Goal: Information Seeking & Learning: Find contact information

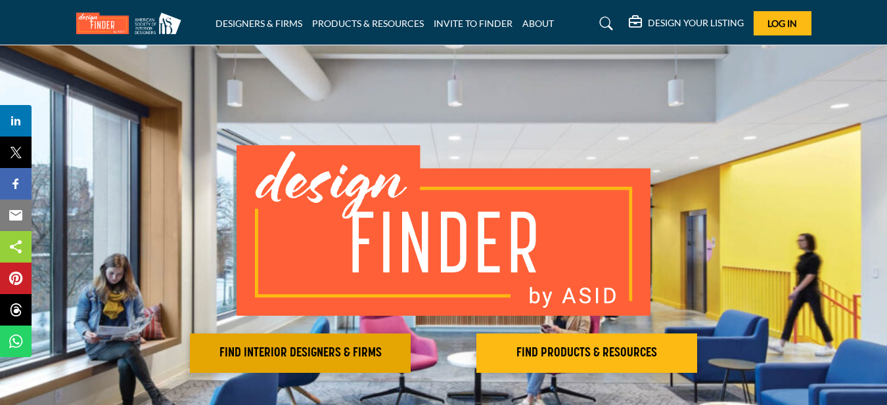
click at [278, 356] on h2 "FIND INTERIOR DESIGNERS & FIRMS" at bounding box center [300, 353] width 213 height 16
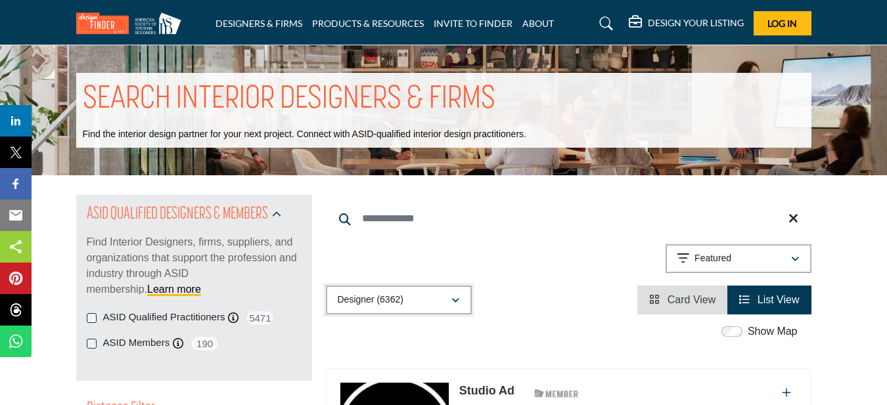
click at [458, 301] on icon "button" at bounding box center [455, 300] width 8 height 9
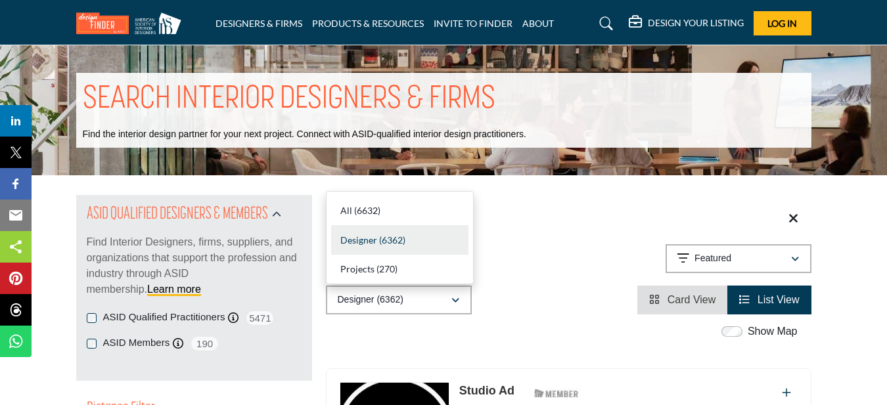
click at [385, 236] on b "(6362)" at bounding box center [392, 239] width 26 height 11
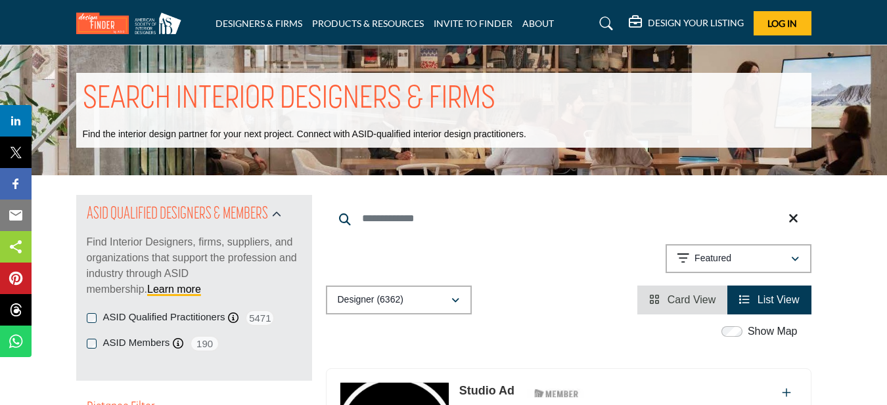
click at [758, 300] on span "List View" at bounding box center [778, 299] width 42 height 11
click at [792, 257] on icon "button" at bounding box center [795, 259] width 8 height 9
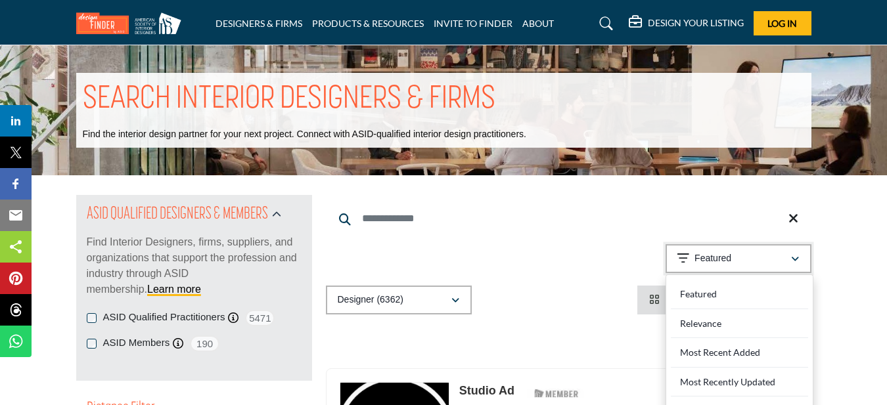
click at [792, 257] on icon "button" at bounding box center [795, 259] width 8 height 9
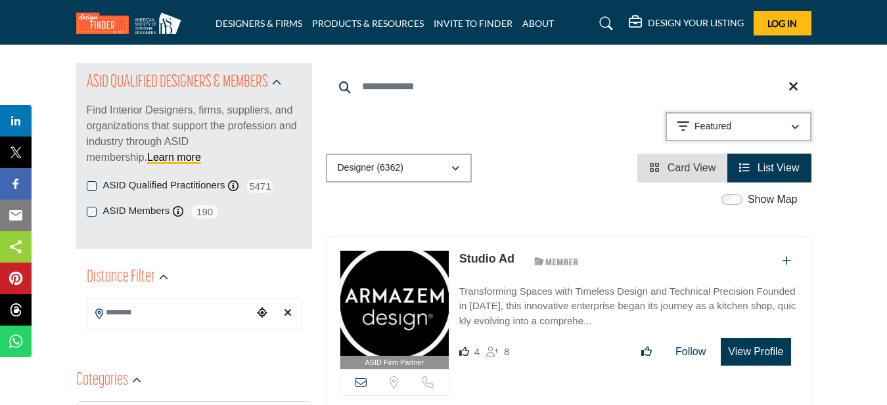
scroll to position [131, 0]
click at [379, 92] on input "Search Keyword" at bounding box center [568, 88] width 485 height 32
click at [335, 76] on input "Search Keyword" at bounding box center [568, 88] width 485 height 32
click at [347, 83] on icon at bounding box center [345, 88] width 12 height 12
click at [366, 86] on input "Search Keyword" at bounding box center [568, 88] width 485 height 32
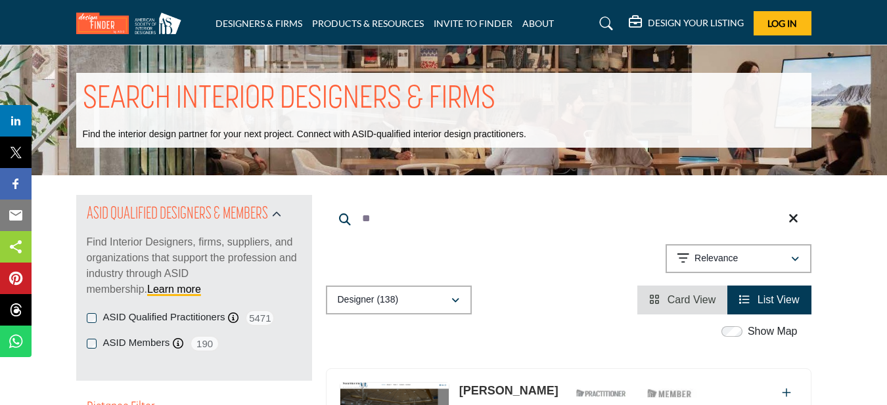
type input "*"
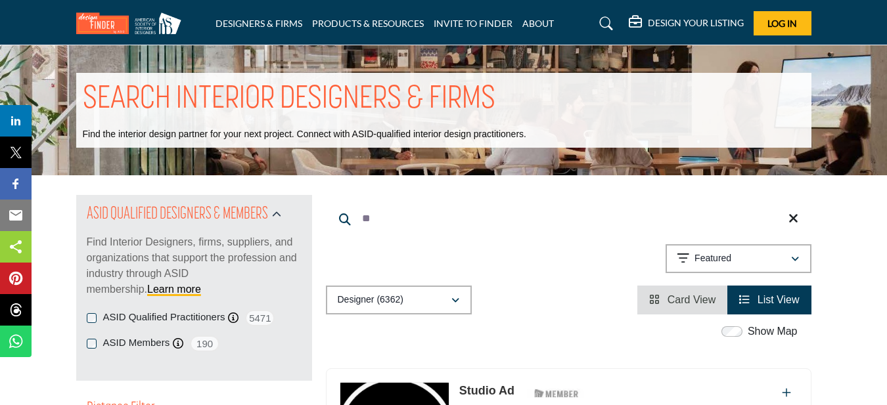
type input "*"
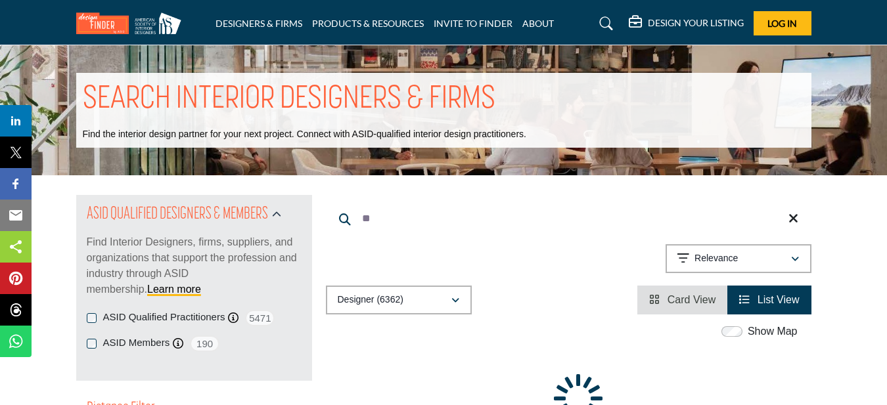
type input "*"
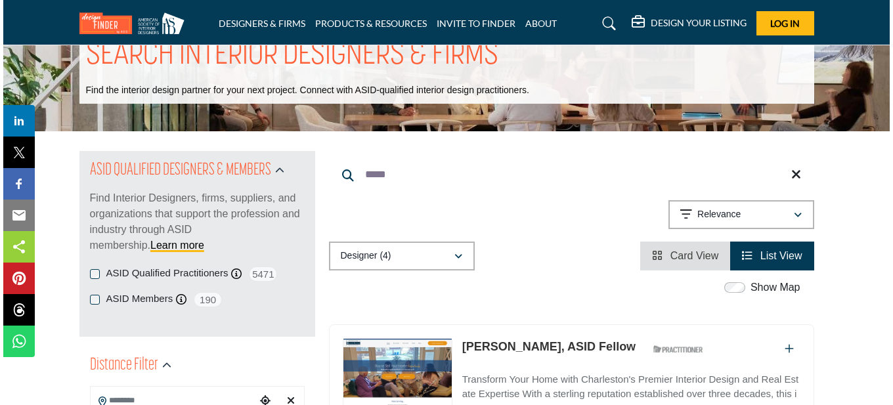
scroll to position [131, 0]
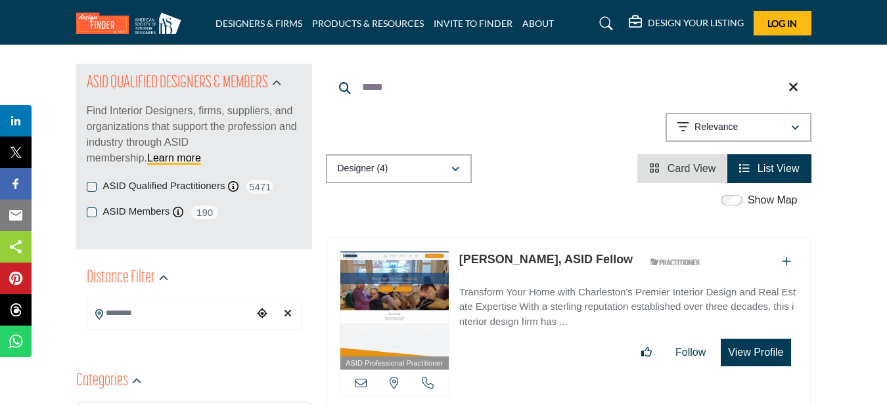
type input "*****"
click at [751, 353] on button "View Profile" at bounding box center [755, 353] width 70 height 28
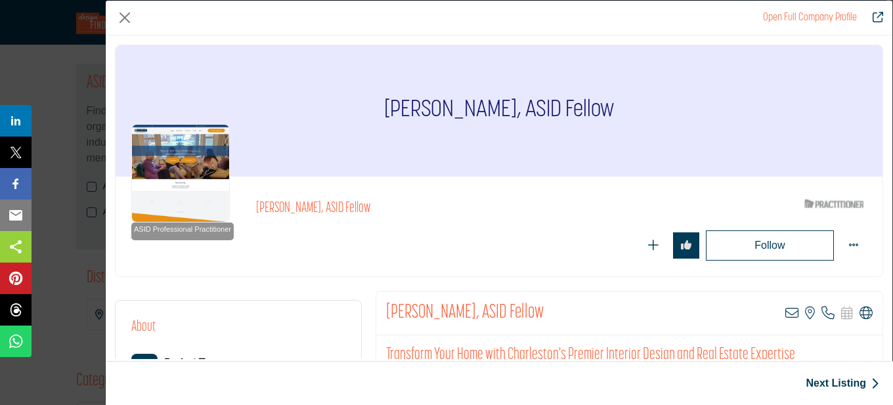
scroll to position [197, 0]
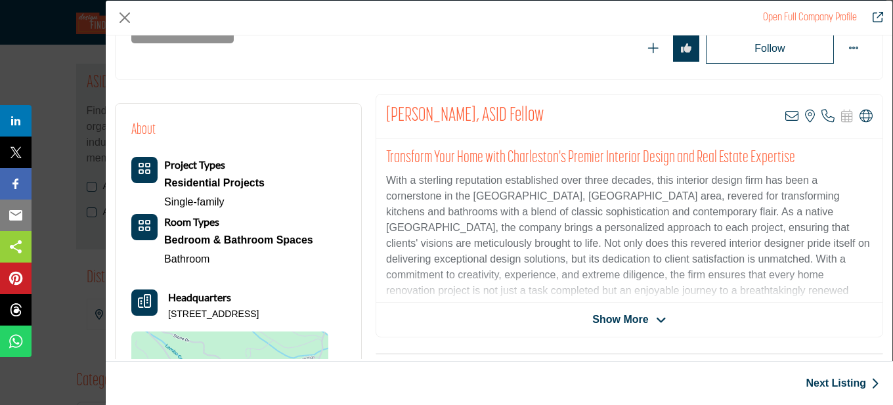
click at [622, 318] on span "Show More" at bounding box center [620, 320] width 56 height 16
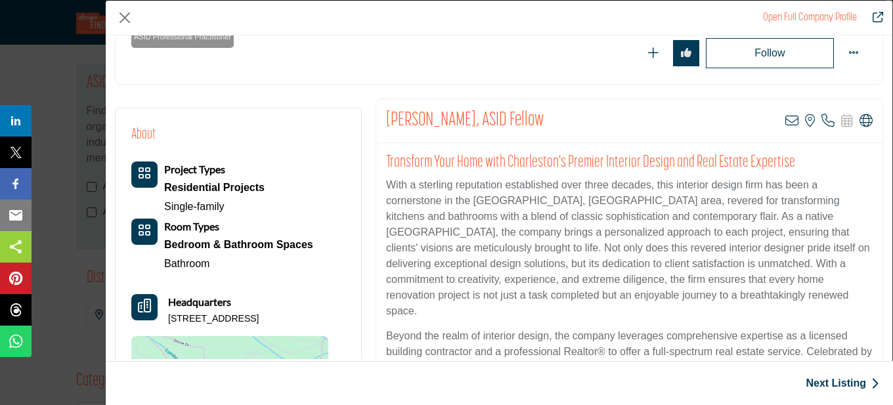
scroll to position [0, 0]
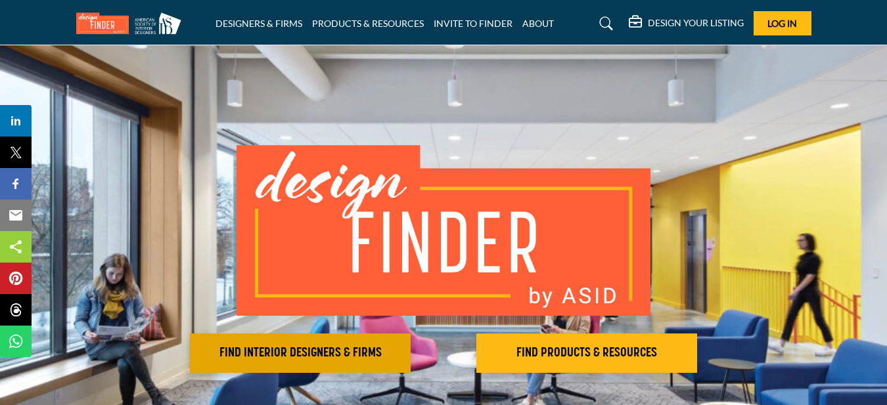
click at [265, 352] on h2 "FIND INTERIOR DESIGNERS & FIRMS" at bounding box center [300, 353] width 213 height 16
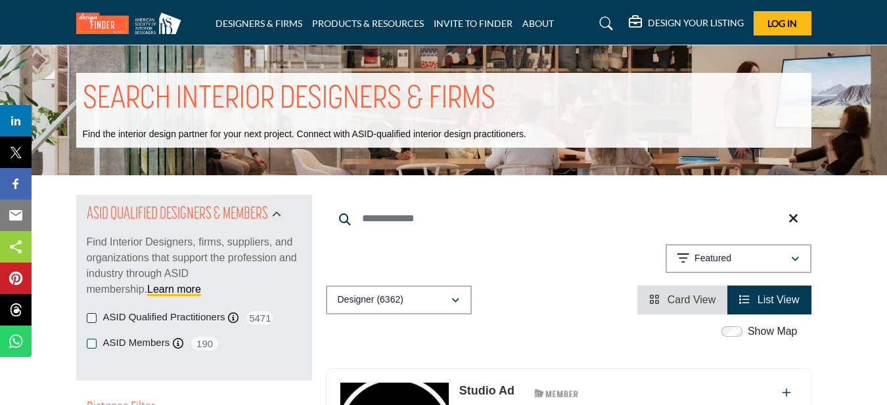
click at [381, 206] on input "Search Keyword" at bounding box center [568, 219] width 485 height 32
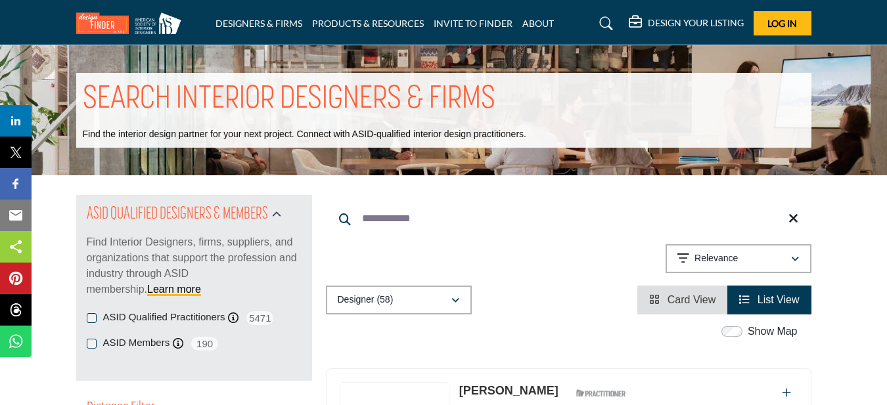
drag, startPoint x: 410, startPoint y: 218, endPoint x: 301, endPoint y: 211, distance: 109.2
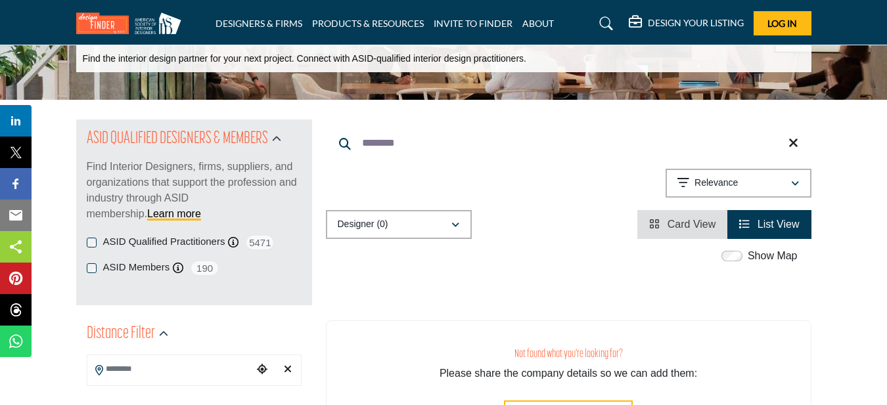
scroll to position [66, 0]
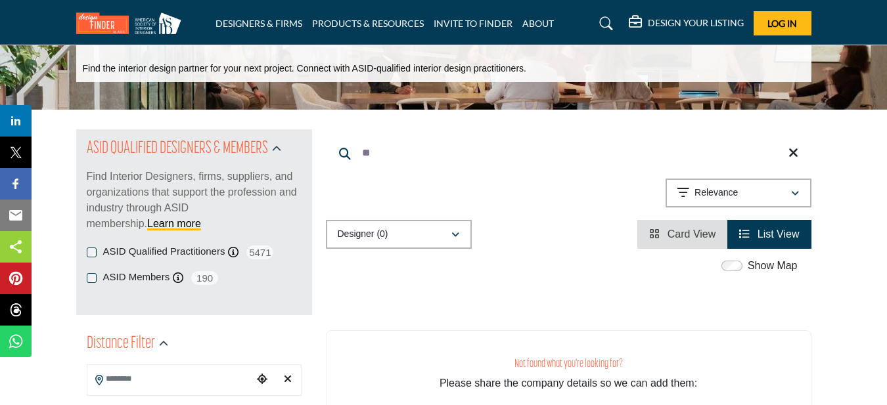
type input "*"
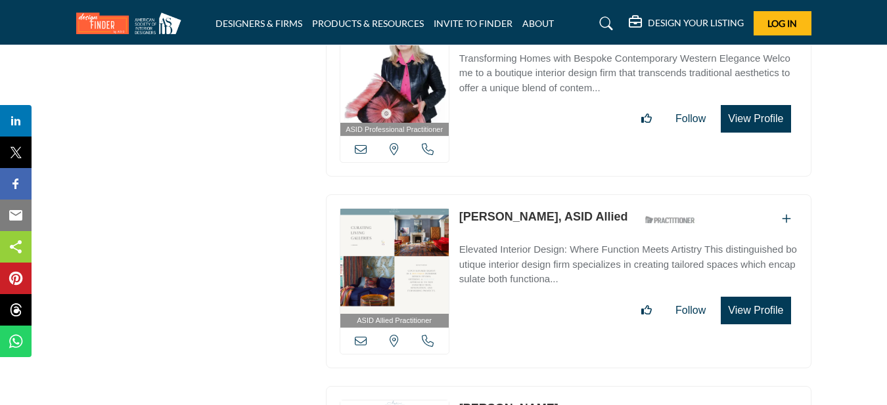
scroll to position [9916, 0]
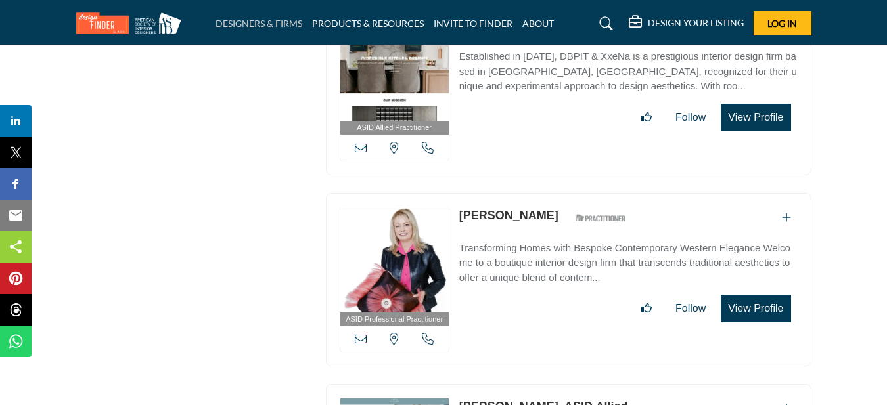
type input "******"
